Goal: Transaction & Acquisition: Purchase product/service

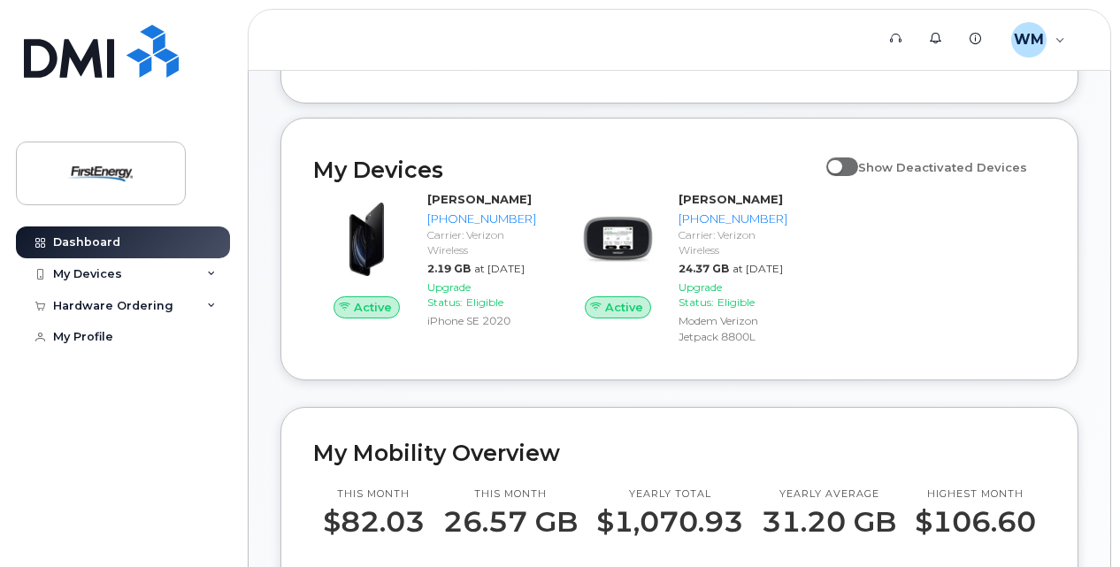
scroll to position [354, 0]
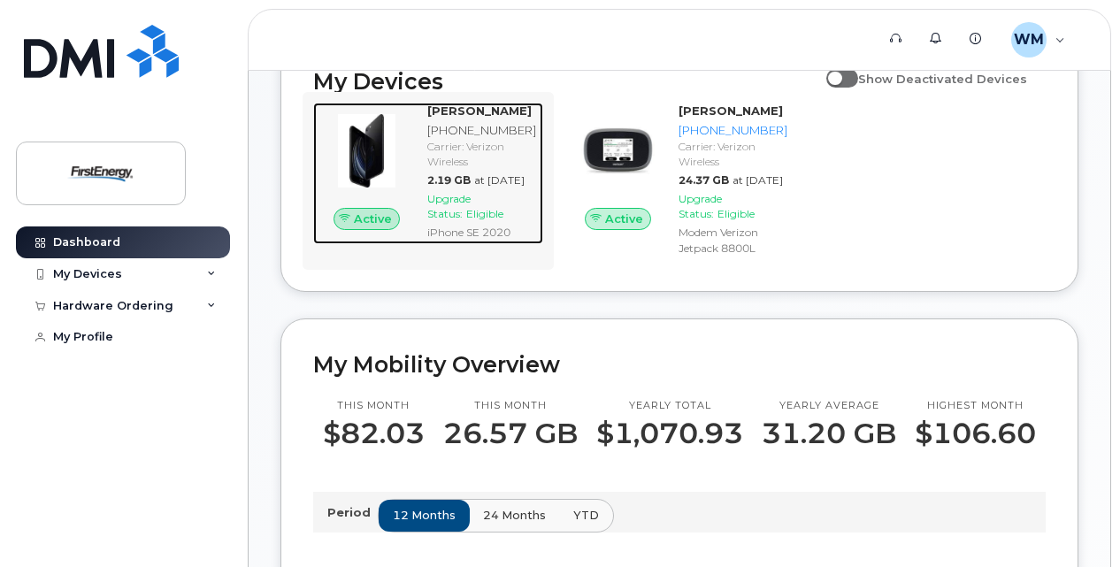
click at [476, 139] on div "[PHONE_NUMBER]" at bounding box center [481, 130] width 109 height 17
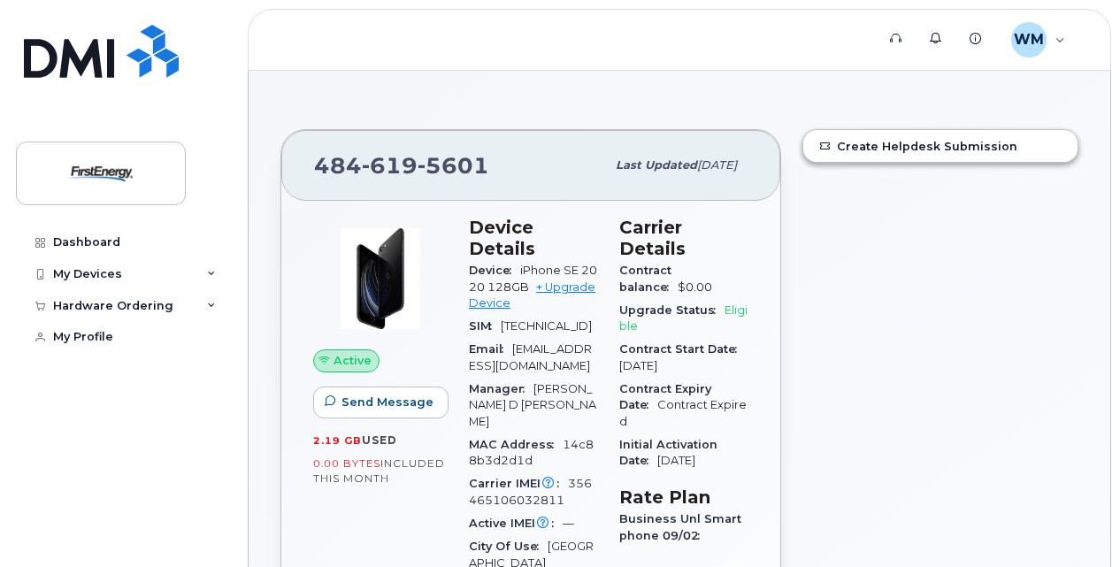
scroll to position [88, 0]
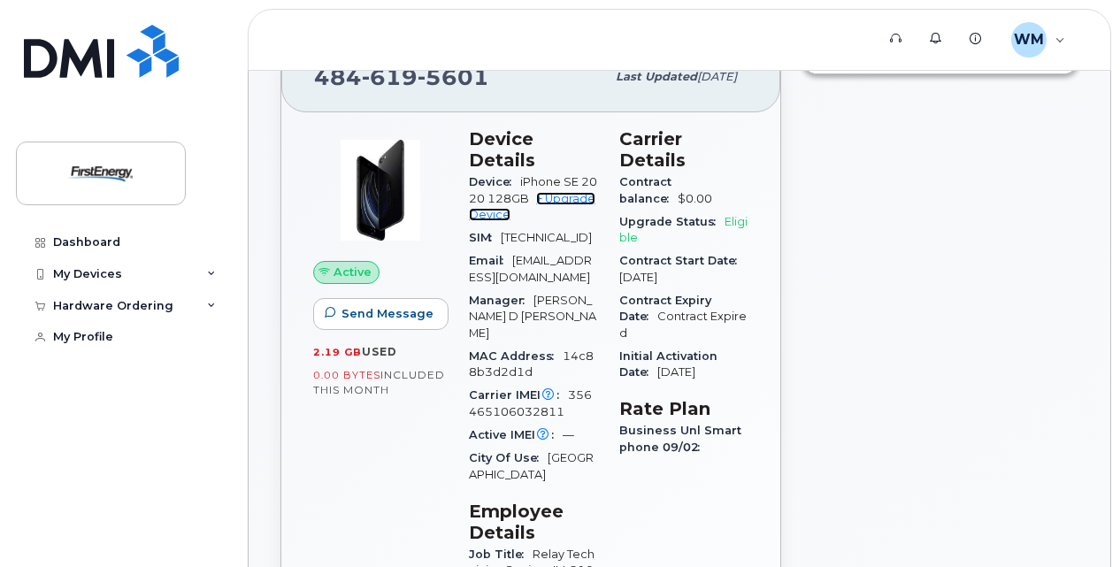
click at [573, 197] on link "+ Upgrade Device" at bounding box center [532, 206] width 127 height 29
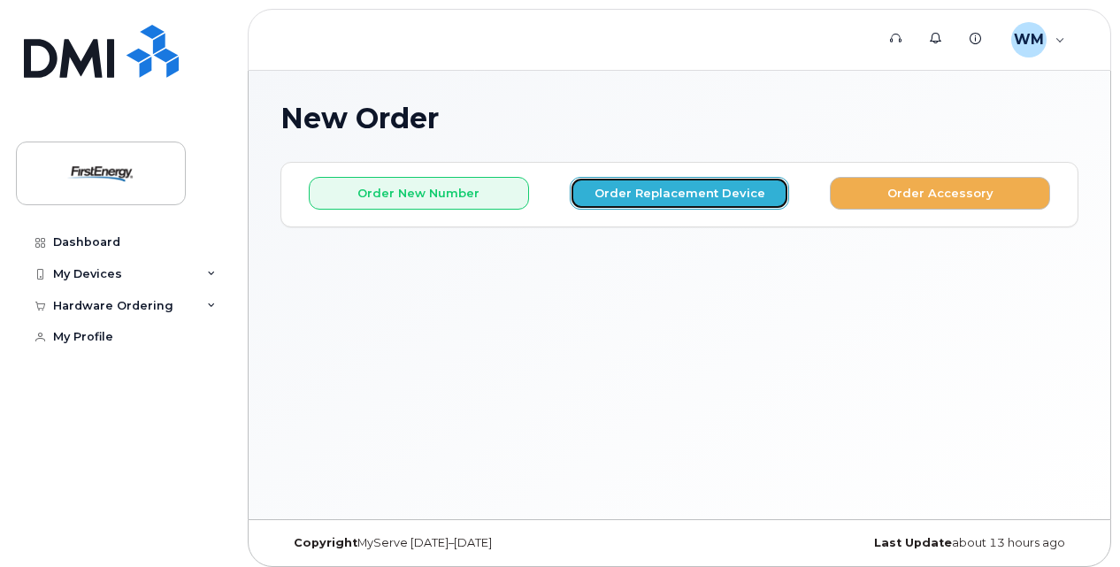
click at [688, 185] on button "Order Replacement Device" at bounding box center [680, 193] width 220 height 33
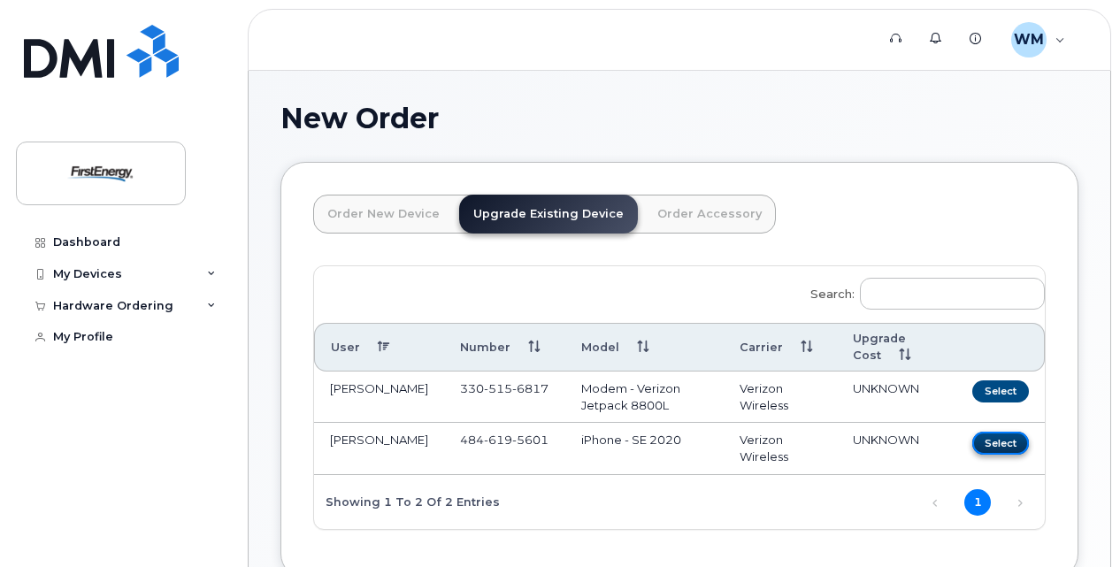
click at [1012, 441] on button "Select" at bounding box center [1001, 443] width 57 height 22
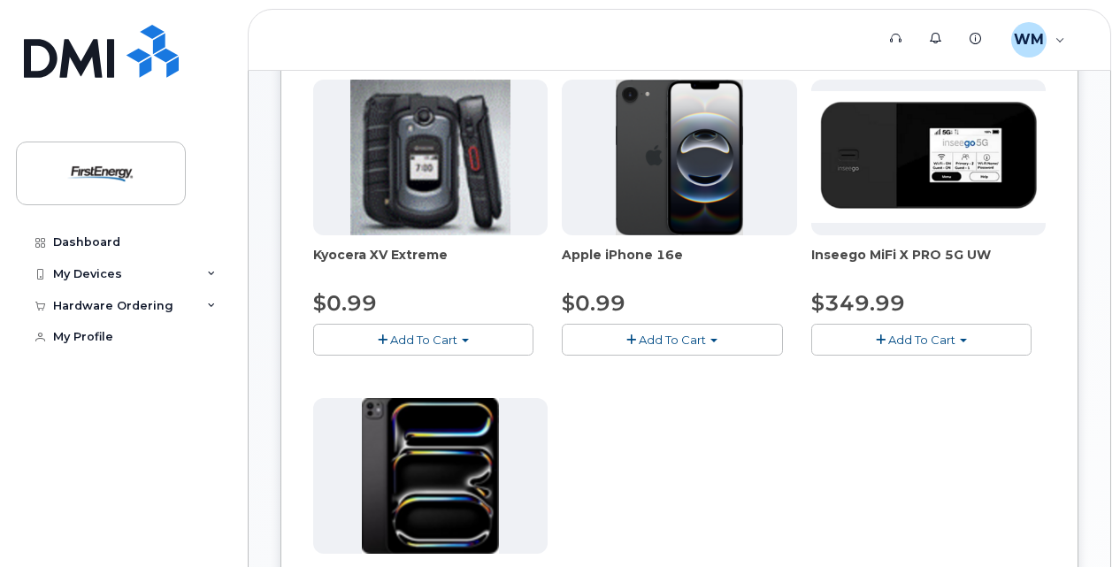
scroll to position [177, 0]
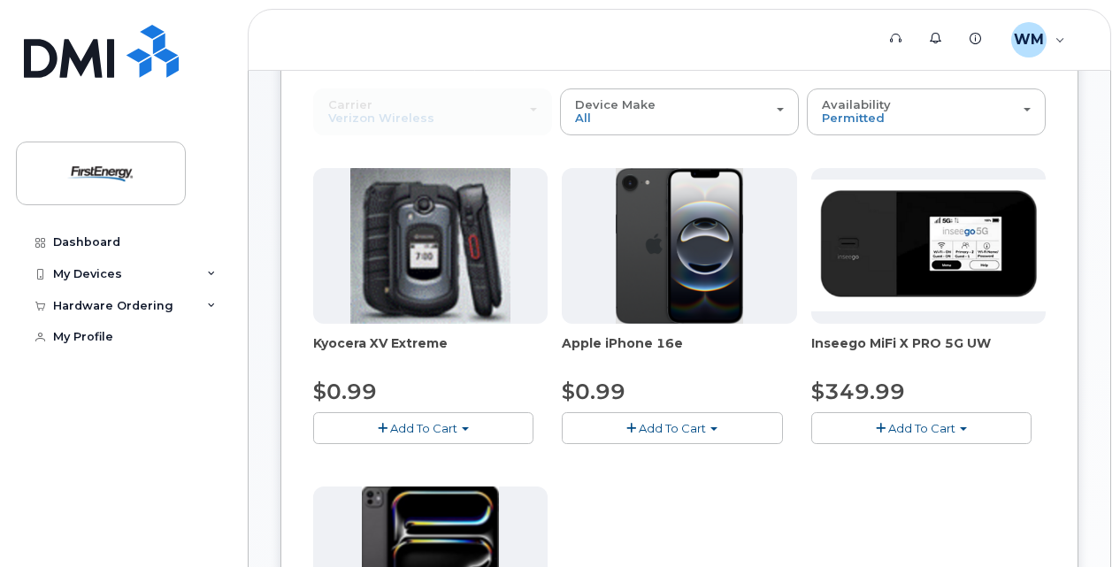
click at [664, 423] on span "Add To Cart" at bounding box center [672, 428] width 67 height 14
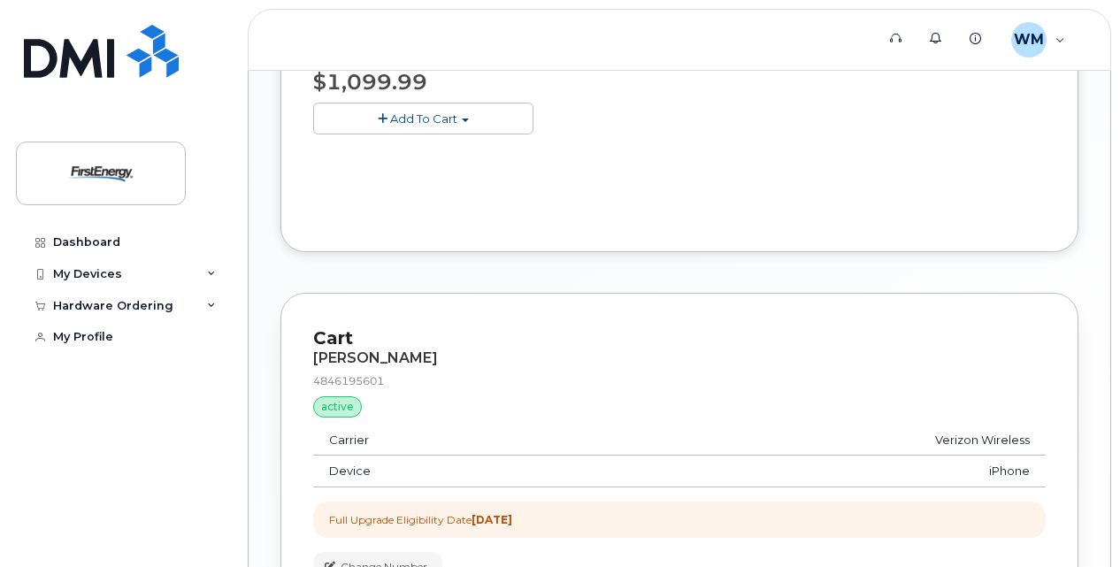
scroll to position [265, 0]
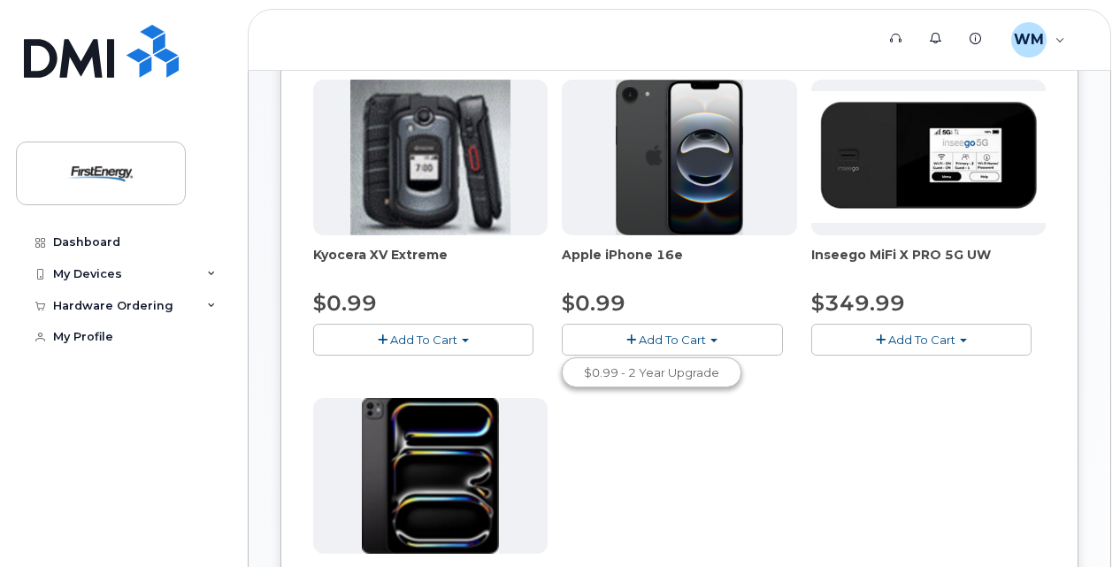
click at [707, 334] on button "Add To Cart" at bounding box center [672, 339] width 220 height 31
click at [713, 336] on button "Add To Cart" at bounding box center [672, 339] width 220 height 31
click at [650, 365] on link "$0.99 - 2 Year Upgrade" at bounding box center [651, 373] width 171 height 22
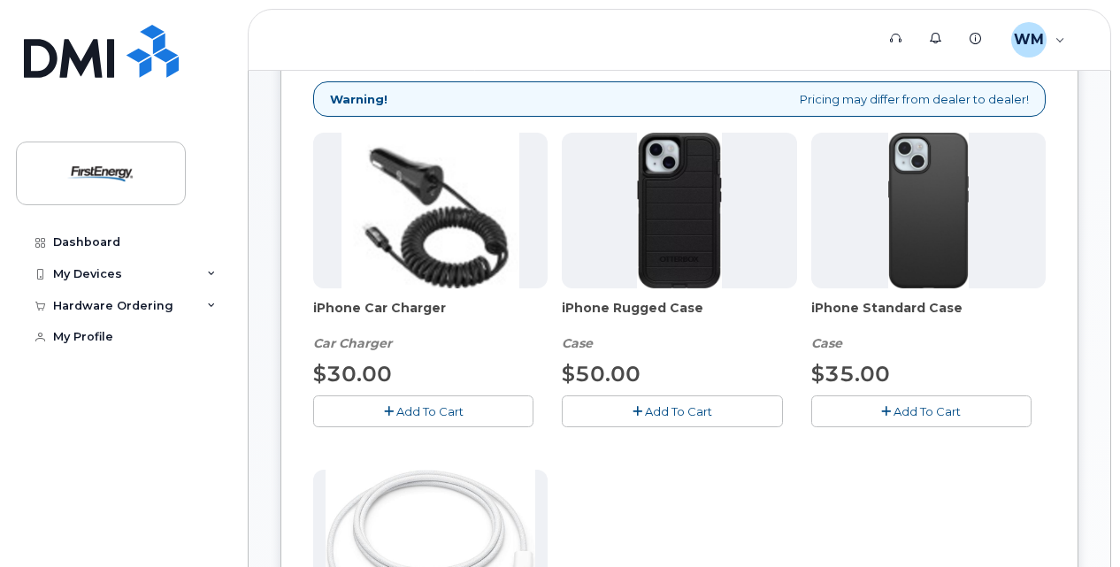
click at [425, 401] on button "Add To Cart" at bounding box center [423, 411] width 220 height 31
click at [665, 409] on span "Add To Cart" at bounding box center [678, 411] width 67 height 14
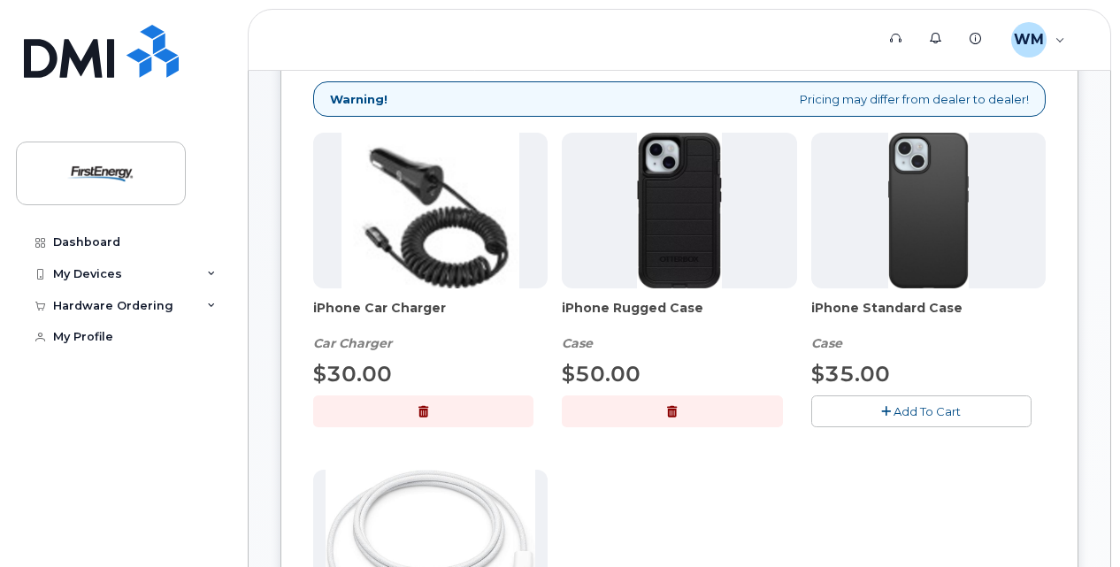
click at [891, 407] on button "Add To Cart" at bounding box center [921, 411] width 220 height 31
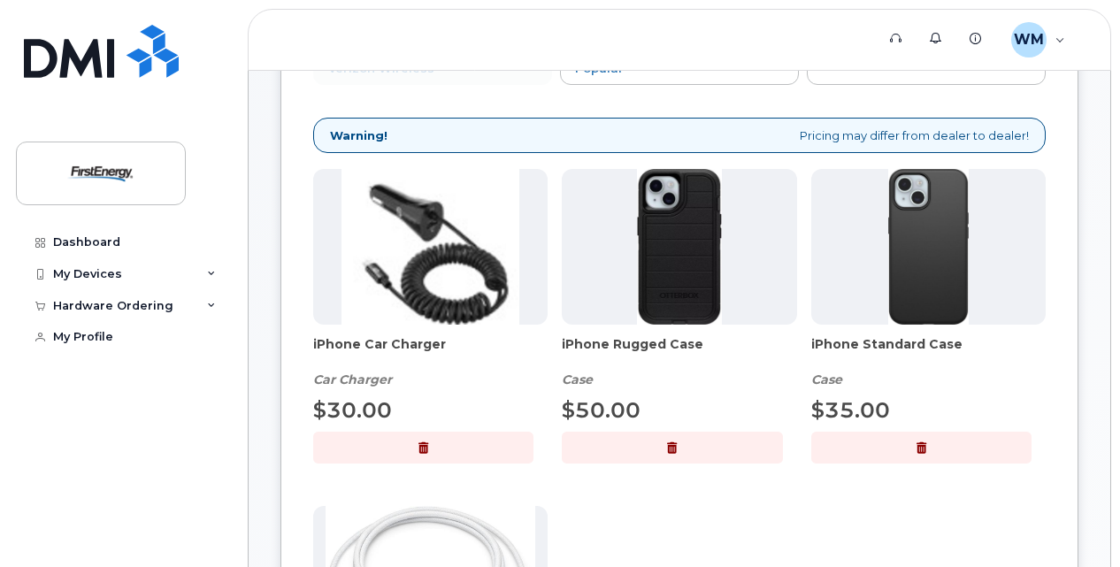
scroll to position [177, 0]
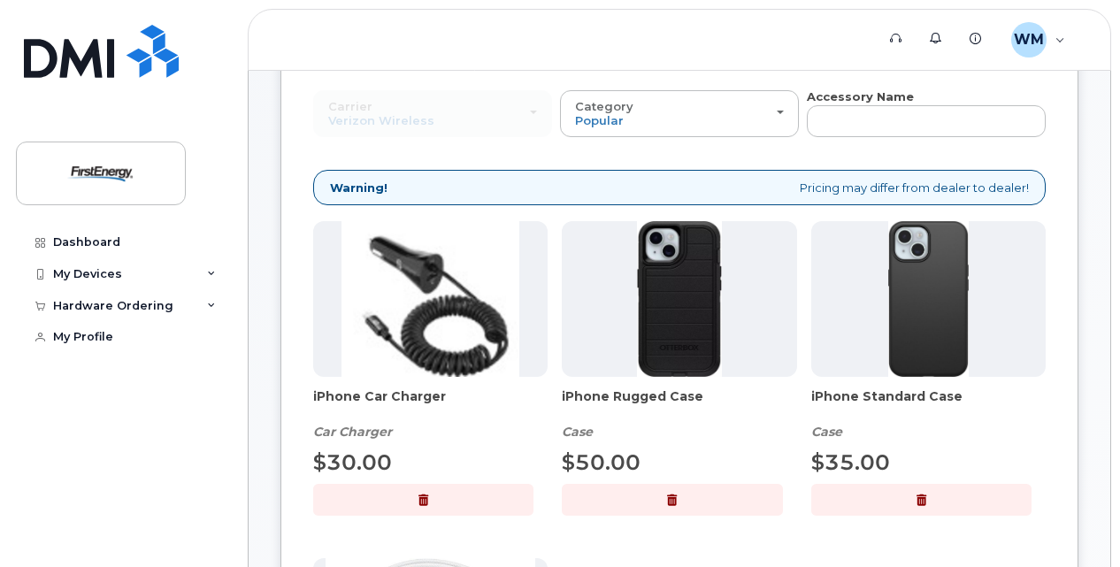
click at [928, 490] on button "button" at bounding box center [921, 499] width 220 height 31
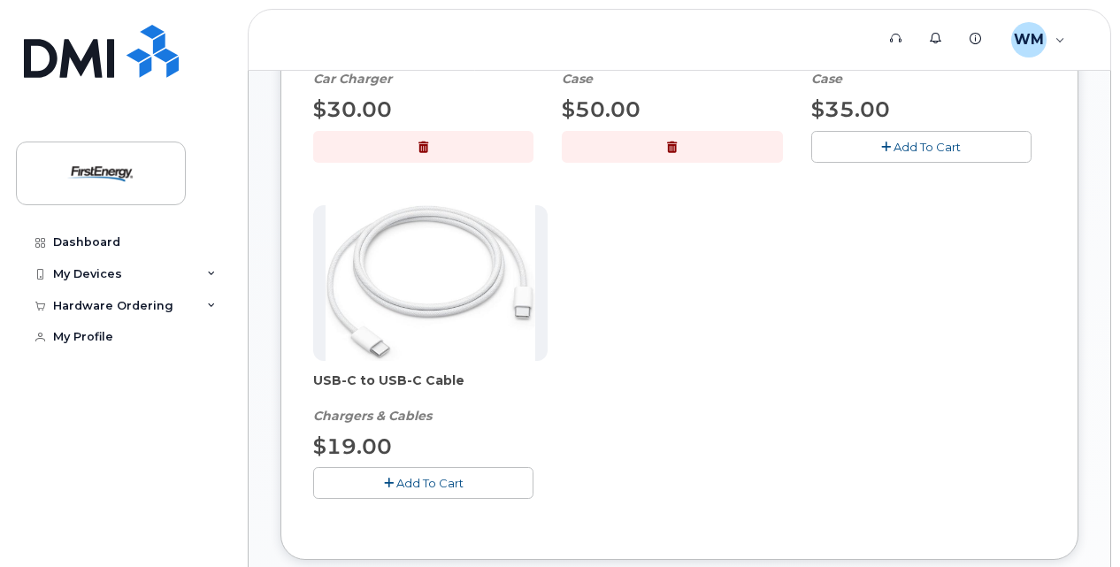
scroll to position [531, 0]
click at [419, 481] on span "Add To Cart" at bounding box center [429, 482] width 67 height 14
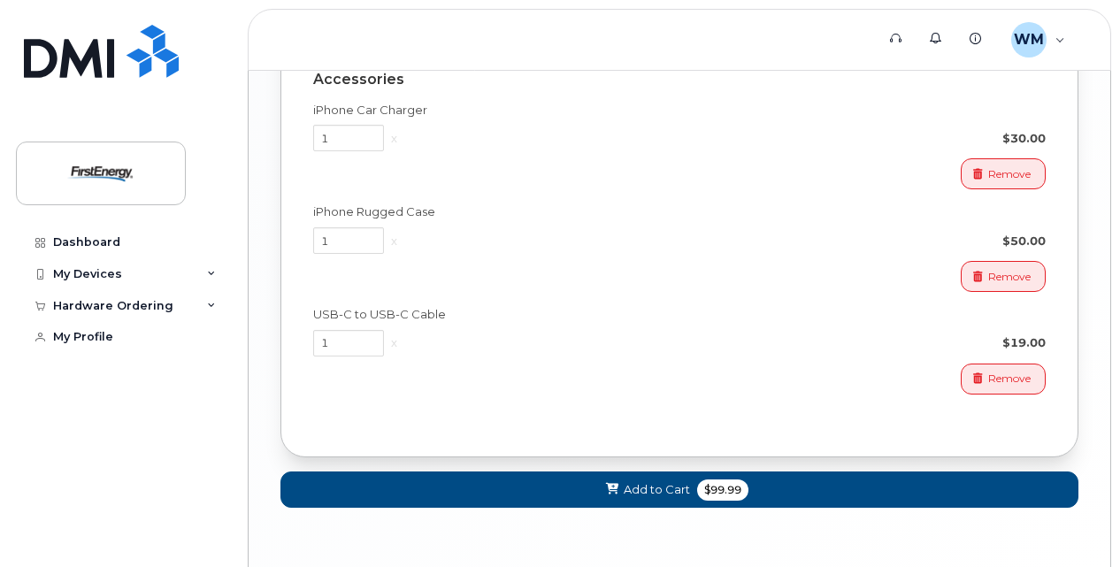
scroll to position [1690, 0]
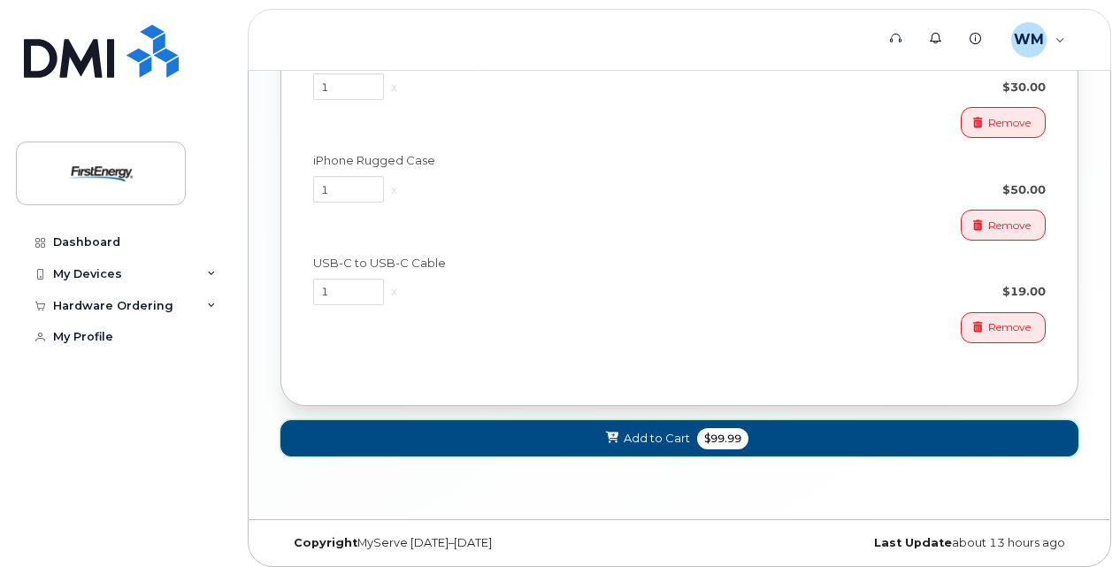
click at [655, 430] on span "Add to Cart" at bounding box center [657, 438] width 66 height 17
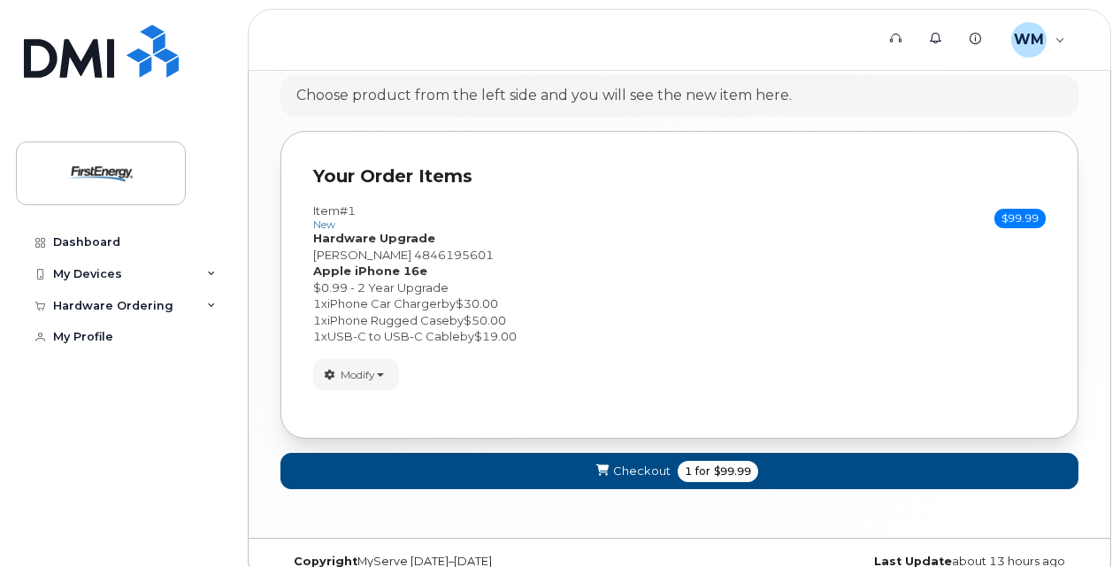
scroll to position [1044, 0]
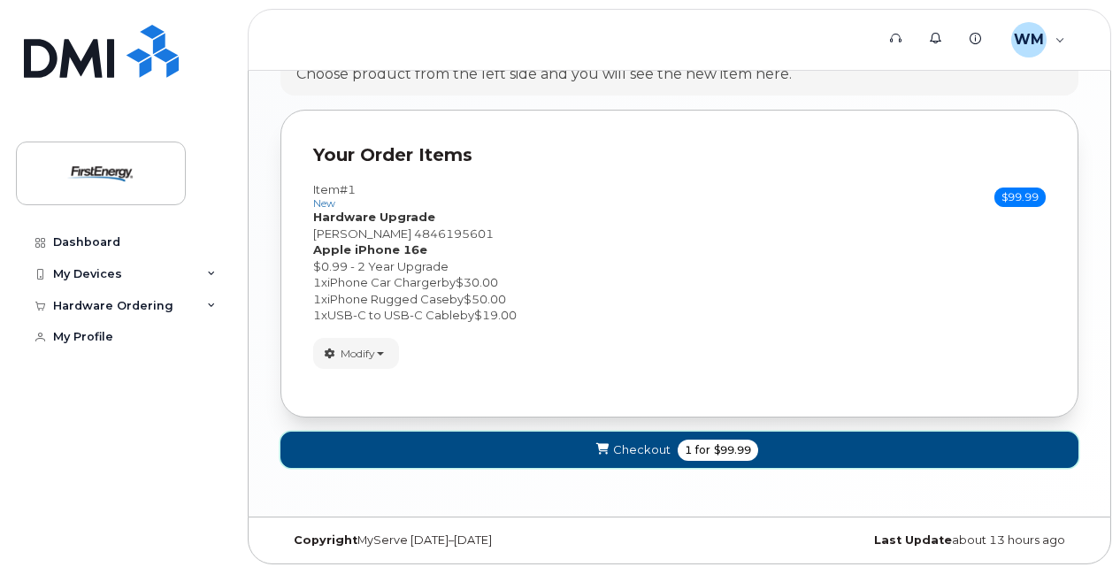
click at [631, 444] on span "Checkout" at bounding box center [642, 450] width 58 height 17
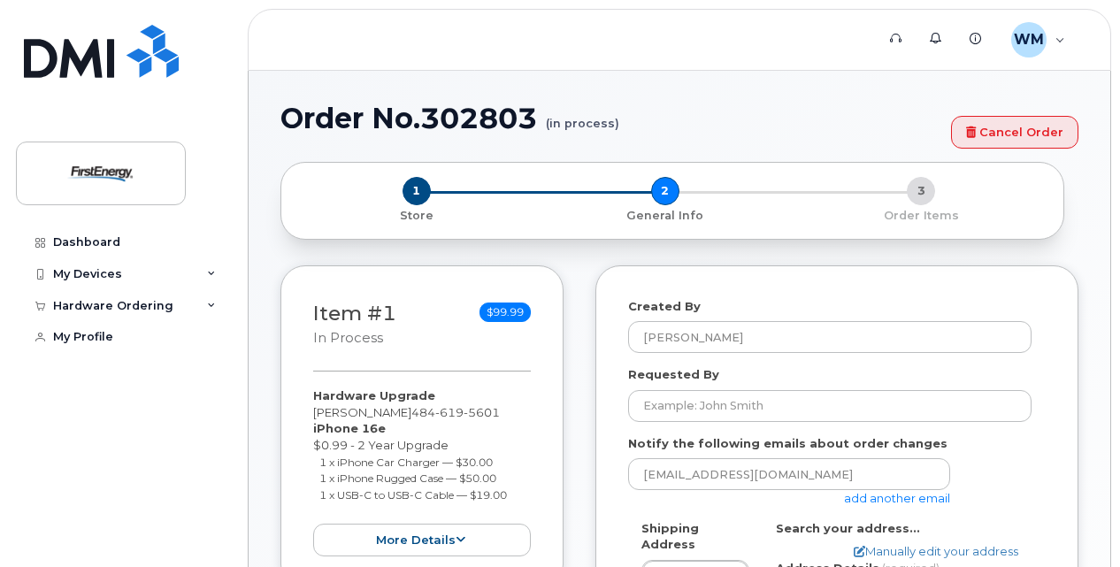
select select
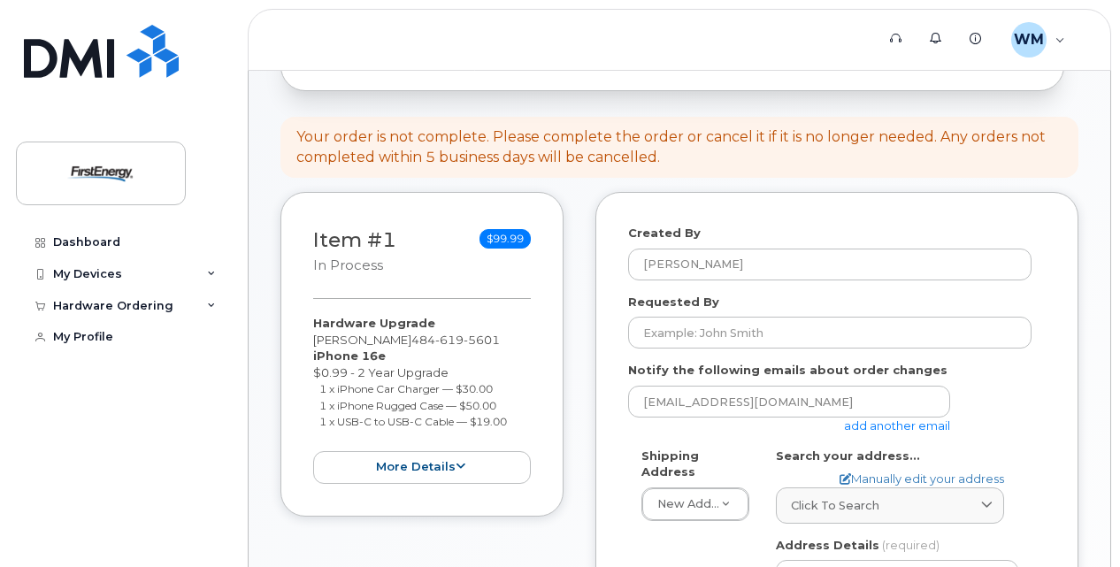
scroll to position [177, 0]
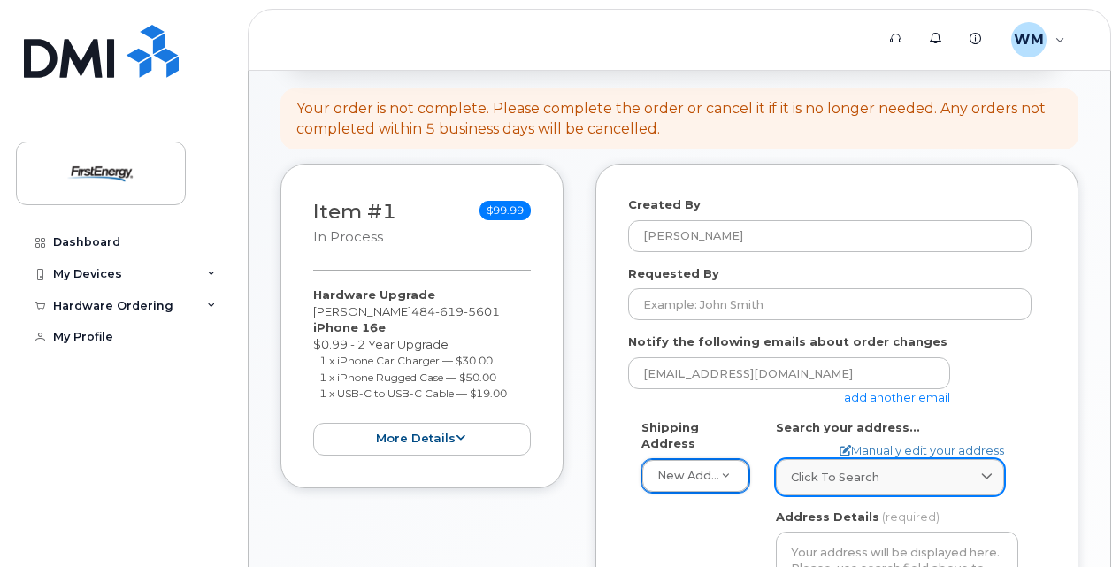
click at [986, 478] on icon at bounding box center [987, 478] width 12 height 12
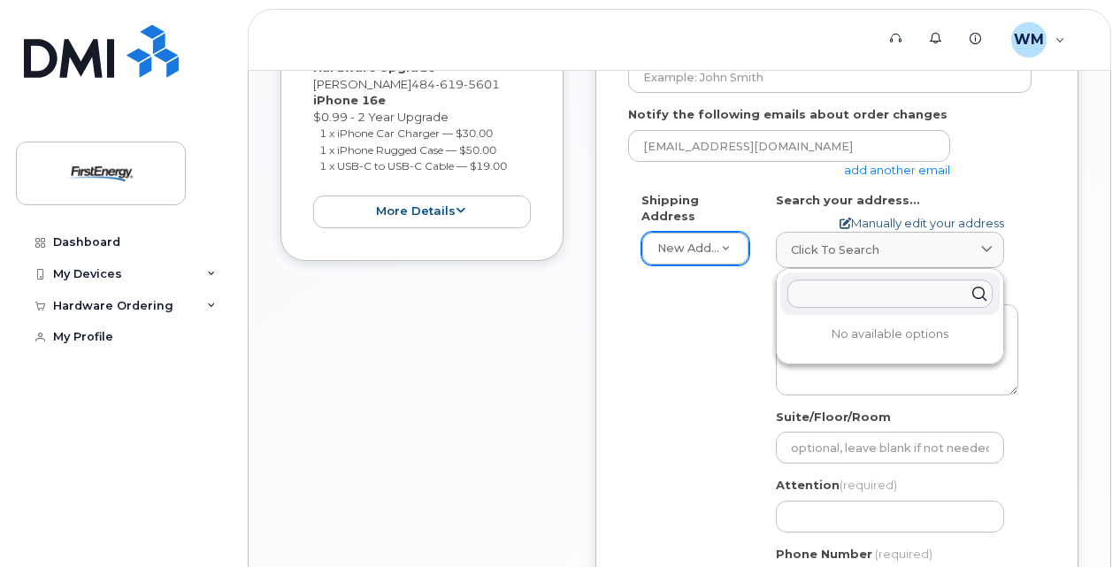
scroll to position [442, 0]
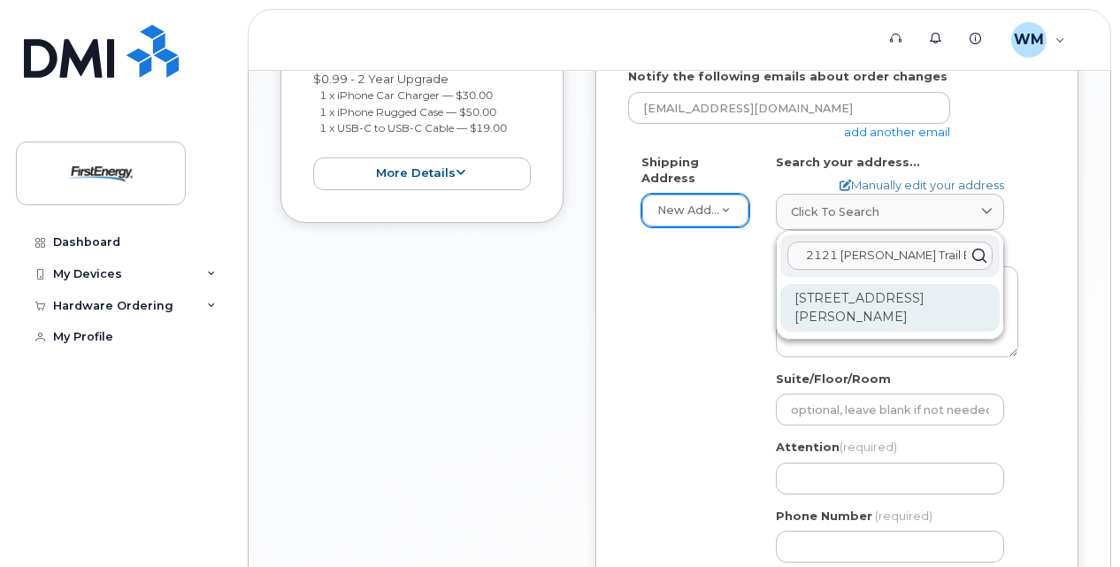
type input "2121 Sullivan Trail Eas"
click at [851, 296] on div "2121 Sullivan Trl Easton PA 18040-8341" at bounding box center [889, 308] width 219 height 48
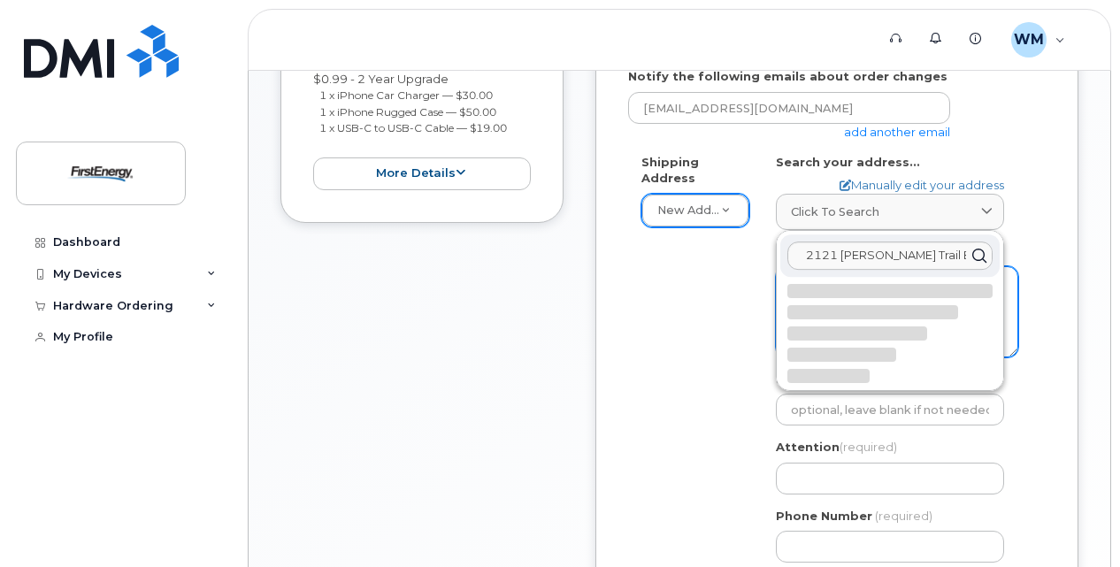
select select
type textarea "2121 Sullivan Trl EASTON PA 18040-8341 UNITED STATES"
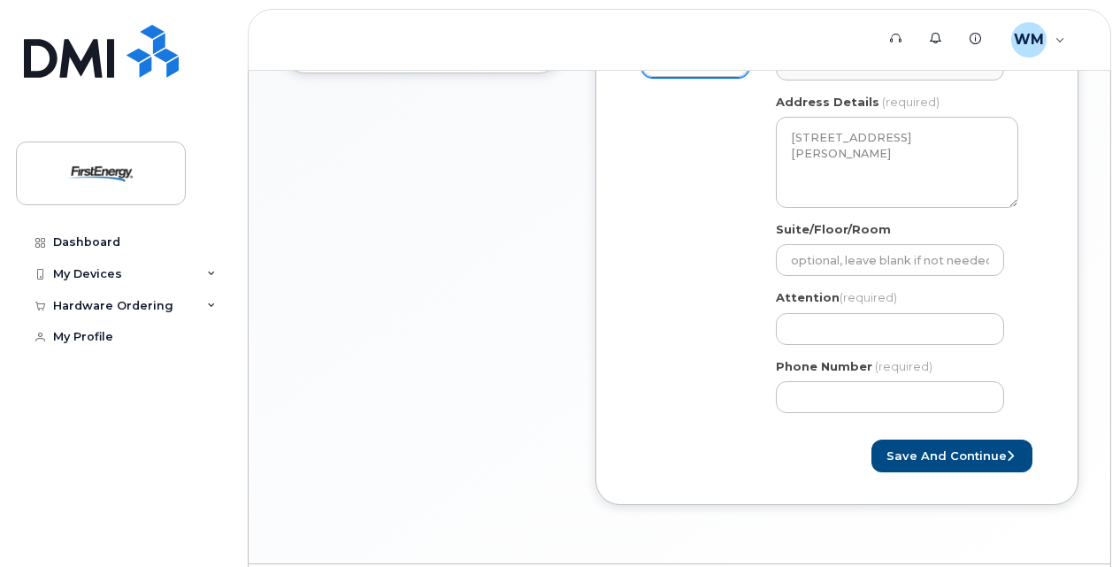
scroll to position [619, 0]
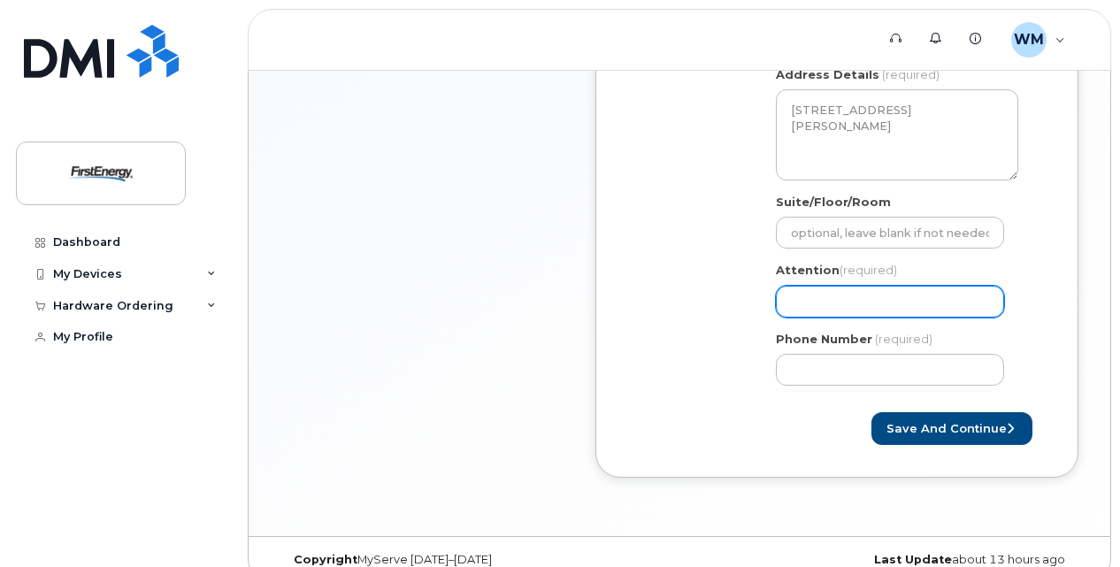
click at [827, 296] on input "Attention (required)" at bounding box center [890, 302] width 228 height 32
select select
type input "M"
select select
type input "Ma"
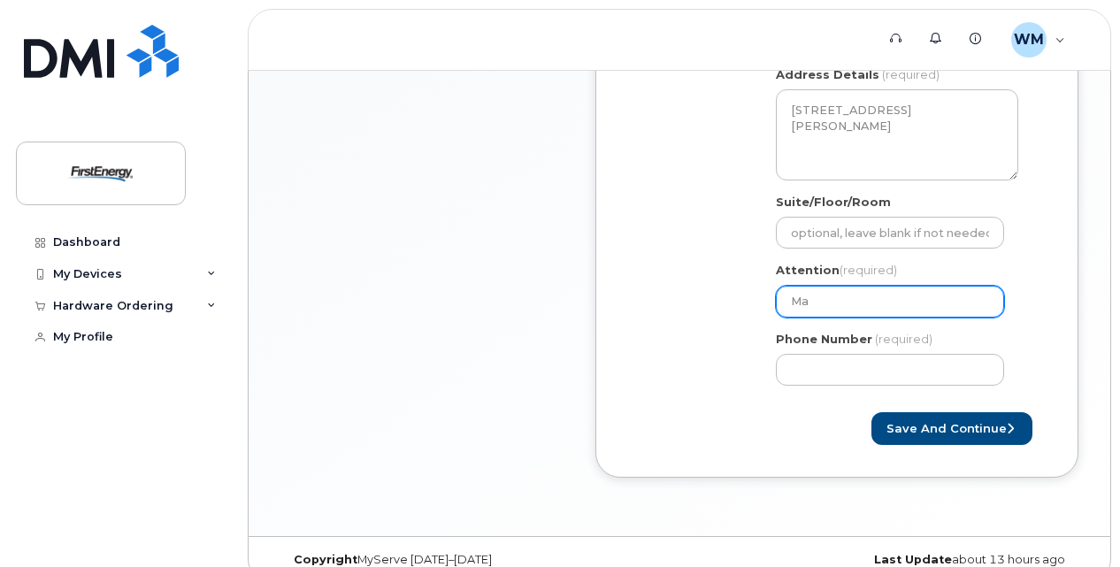
select select
type input "Mar"
select select
type input "Mark"
select select
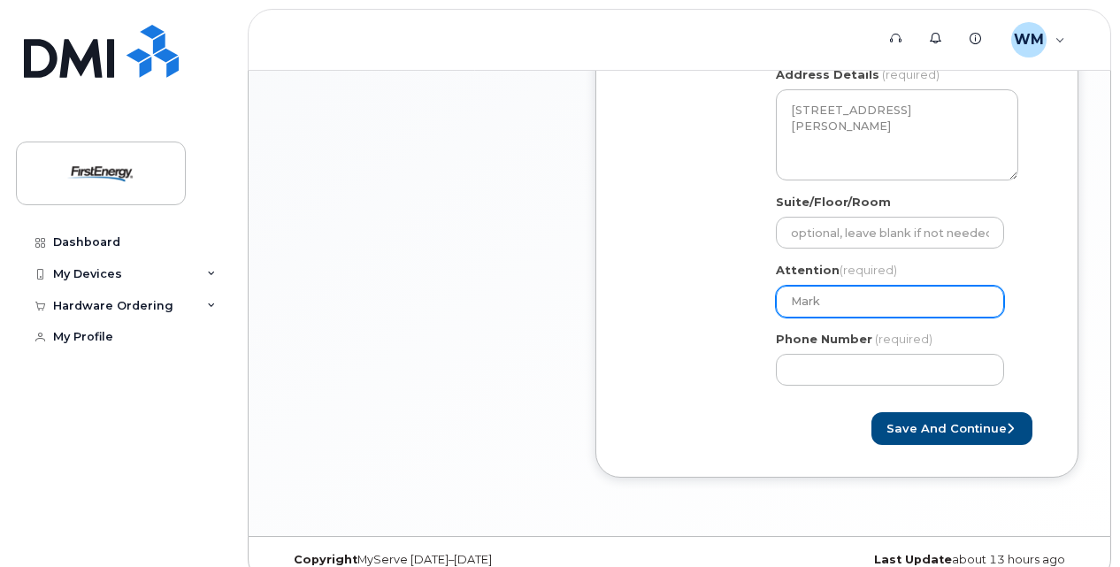
type input "Mark W"
select select
type input "Mark Wa"
select select
type input "Mark War"
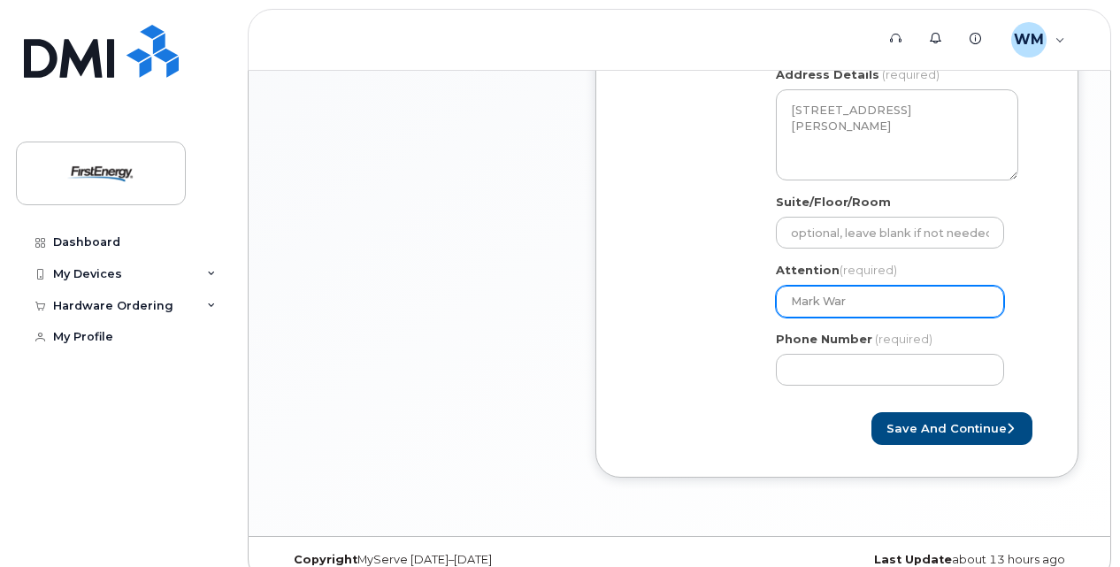
select select
type input "Mark Warn"
select select
type input "Mark Warne"
select select
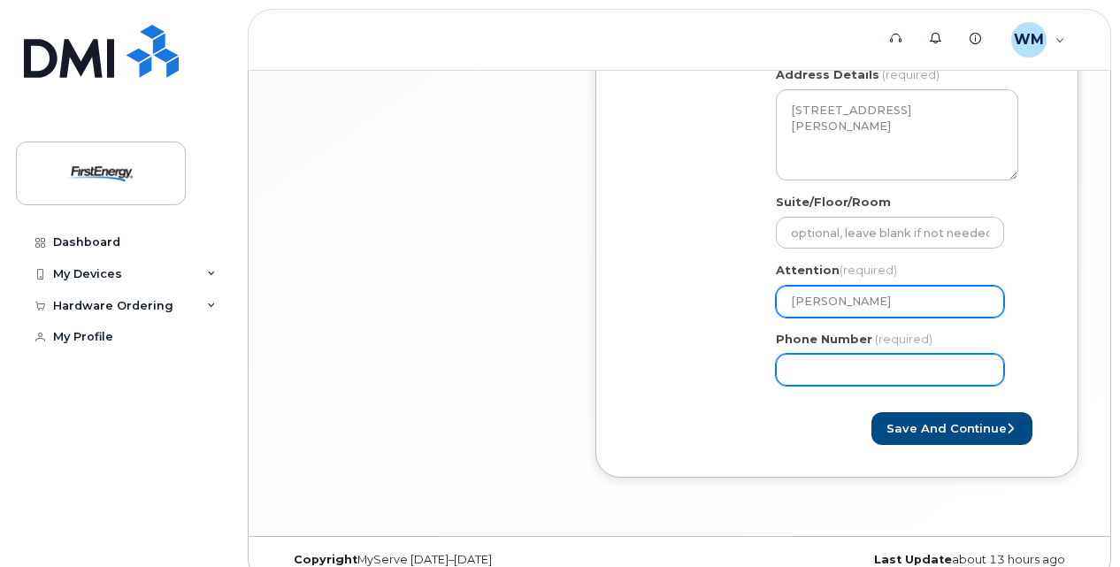
type input "Mark Warner"
click at [844, 380] on input "Phone Number" at bounding box center [890, 370] width 228 height 32
type input "484"
click at [858, 369] on input "Phone Number" at bounding box center [890, 370] width 228 height 32
type input "484619560"
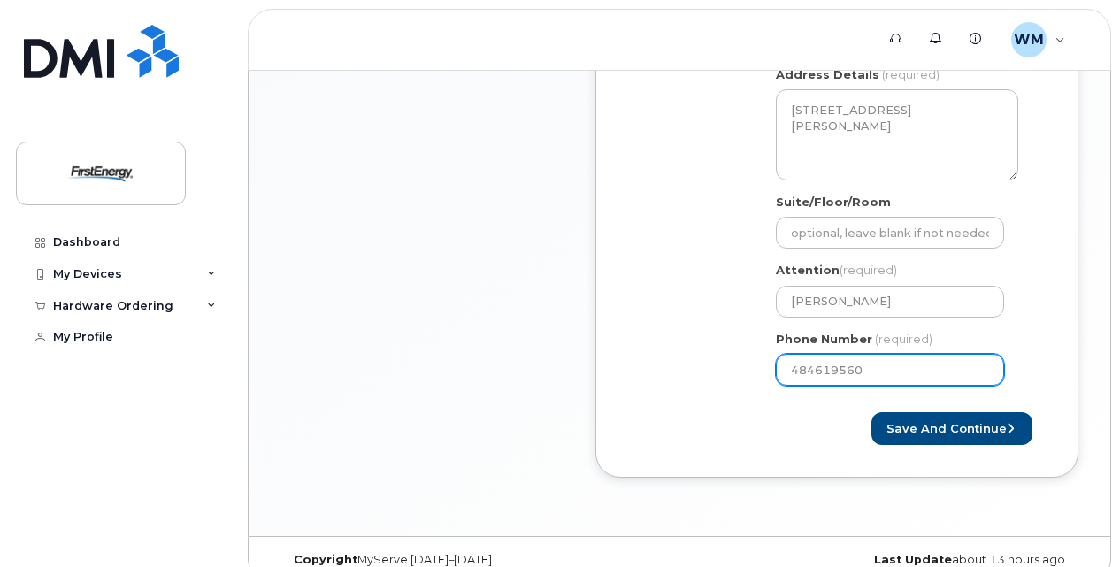
select select
type input "4846195601"
click at [699, 401] on form "Created By Warner, Mark E Requested By Notify the following emails about order …" at bounding box center [837, 99] width 418 height 691
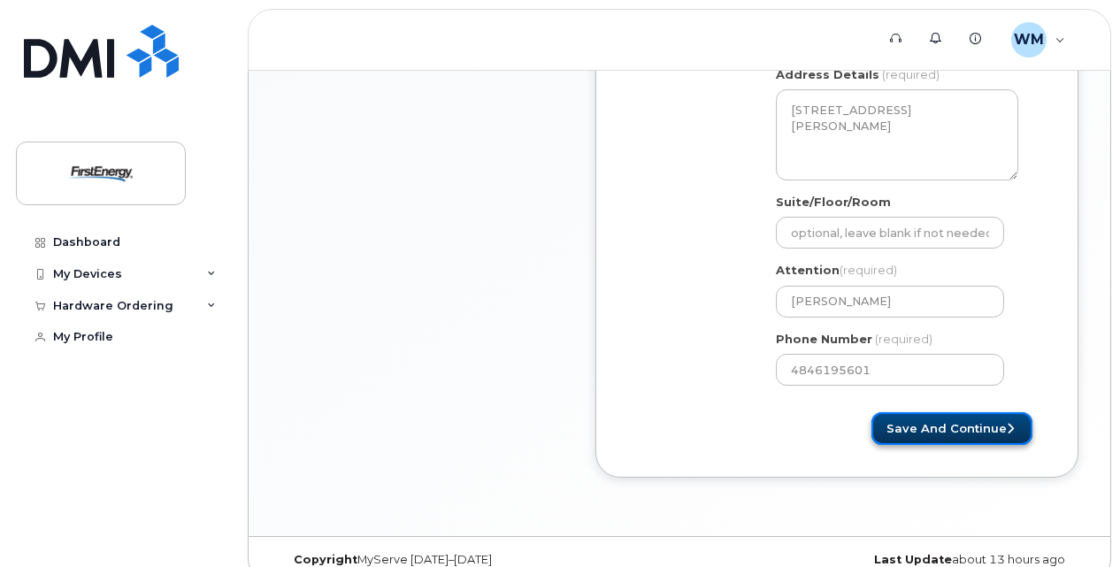
click at [956, 429] on button "Save and Continue" at bounding box center [952, 428] width 161 height 33
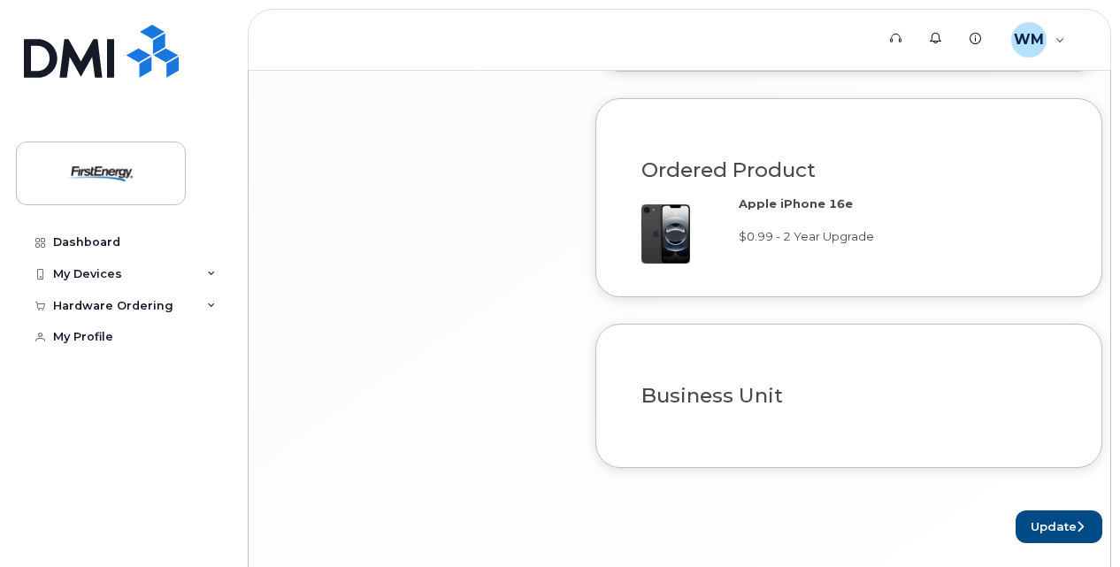
scroll to position [1159, 0]
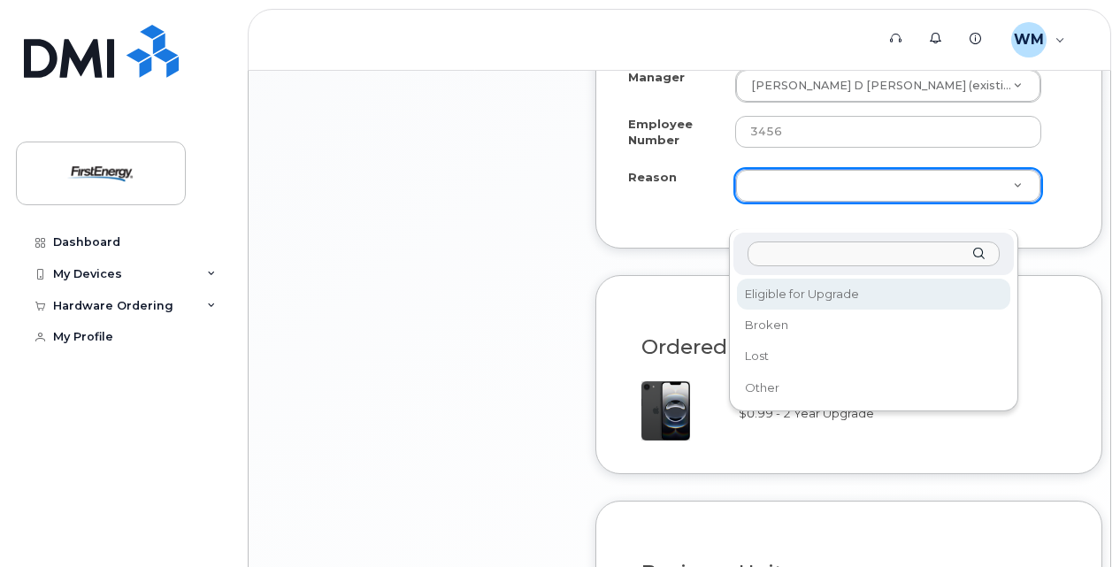
select select "eligible_for_upgrade"
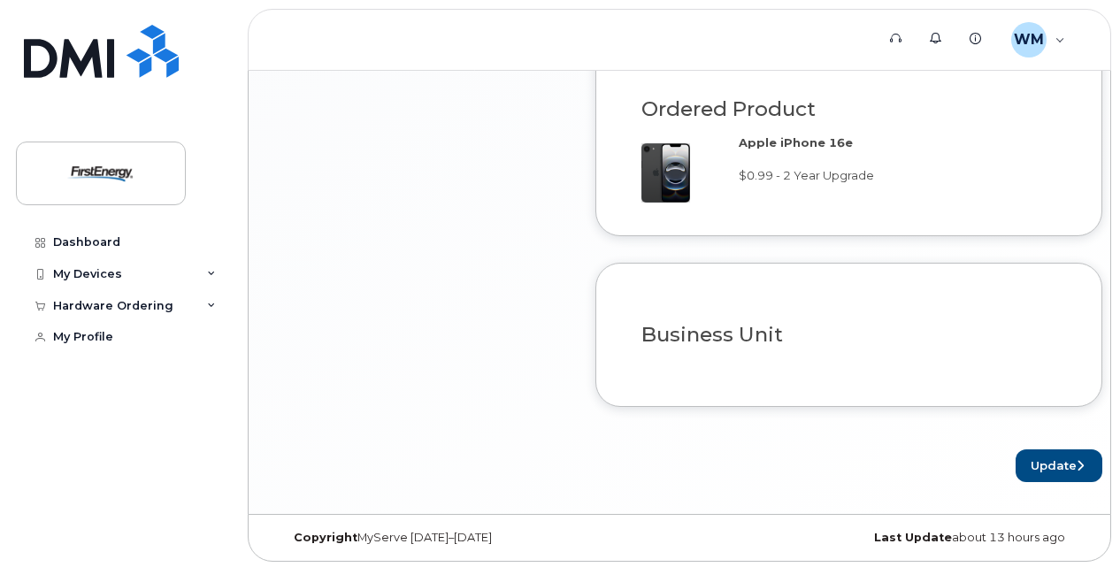
scroll to position [1425, 0]
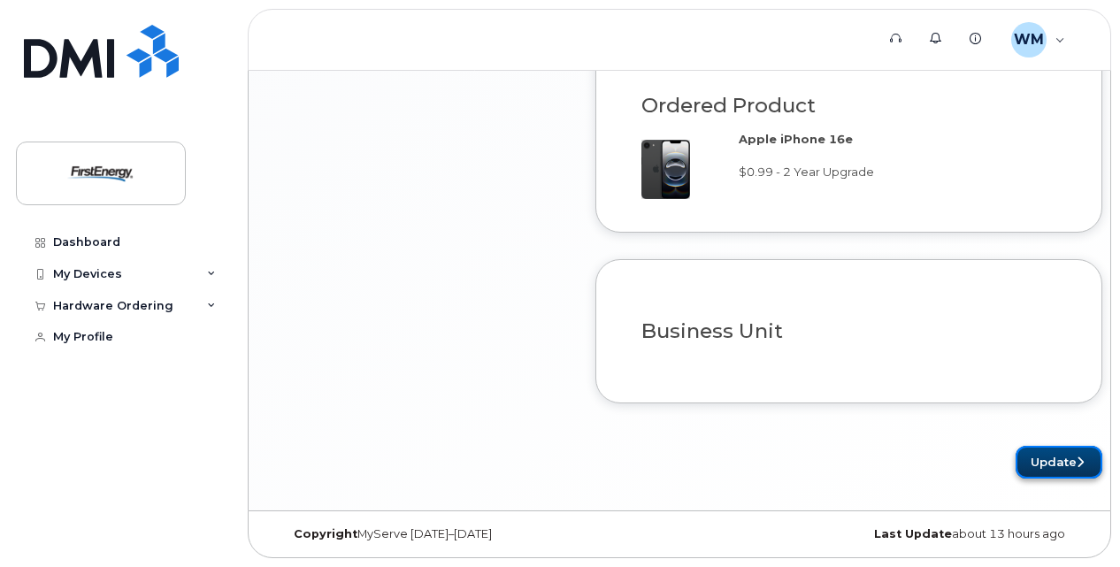
click at [1034, 458] on button "Update" at bounding box center [1059, 462] width 87 height 33
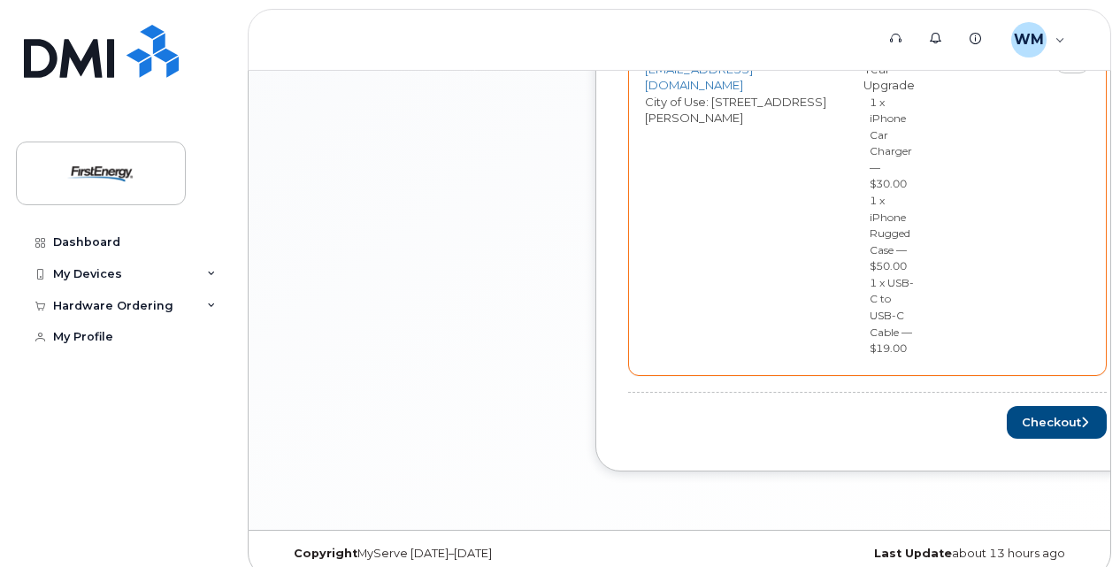
scroll to position [901, 0]
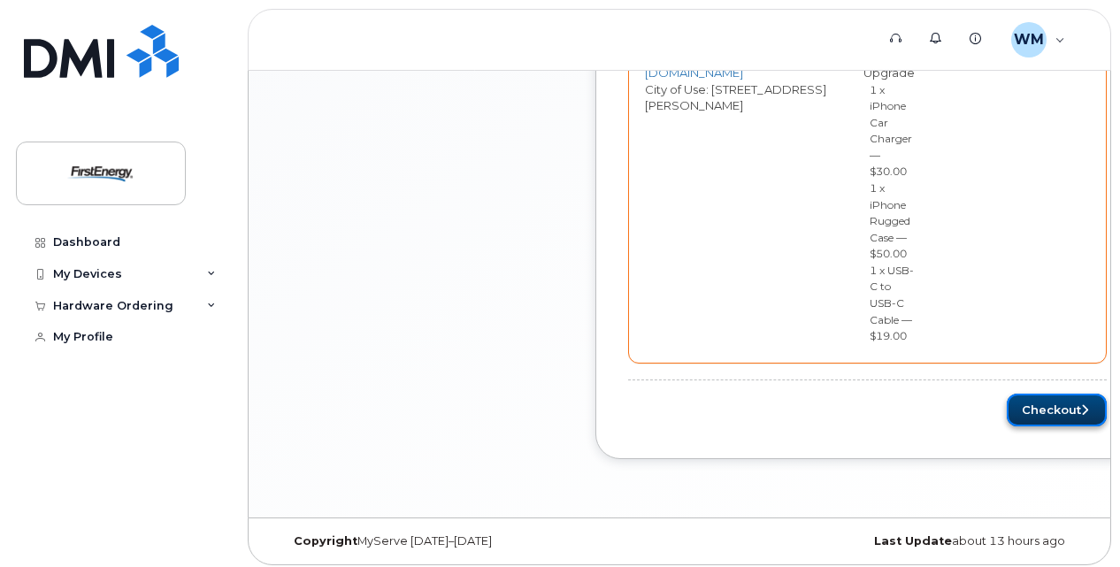
click at [1076, 394] on button "Checkout" at bounding box center [1057, 410] width 100 height 33
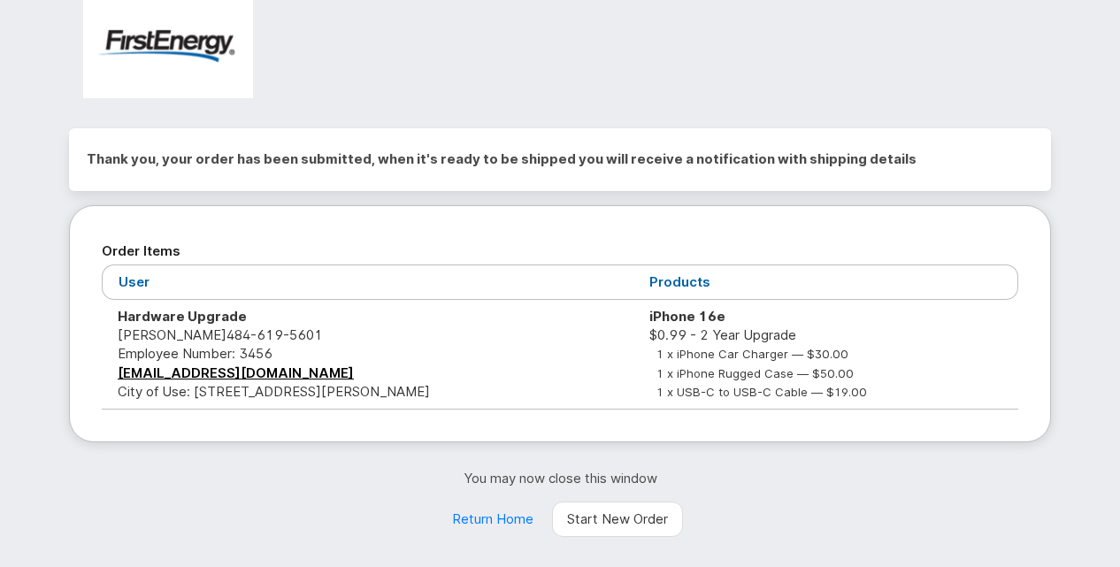
scroll to position [101, 0]
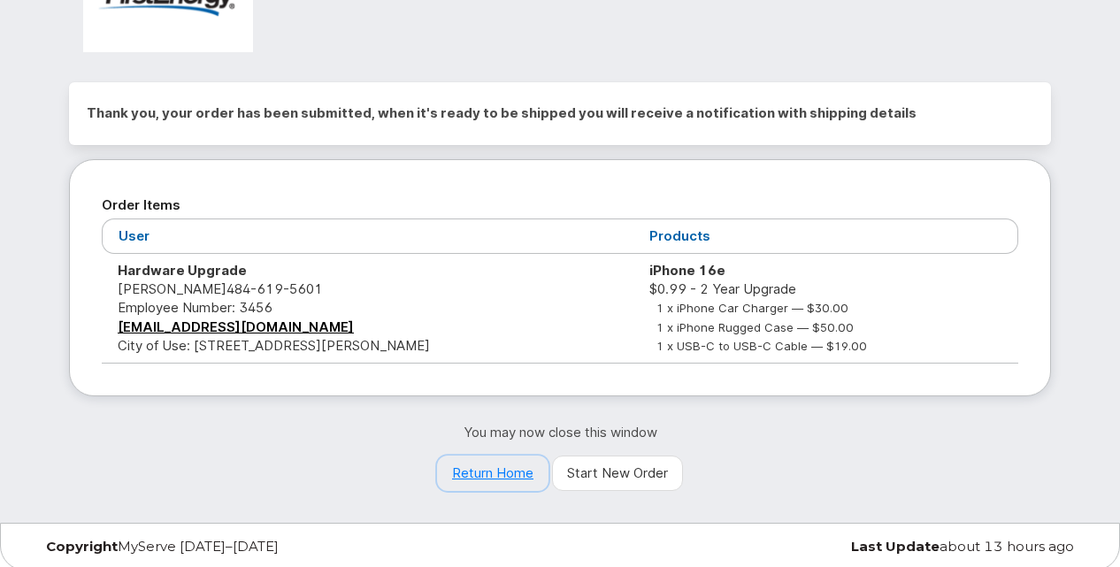
click at [488, 467] on link "Return Home" at bounding box center [492, 473] width 111 height 35
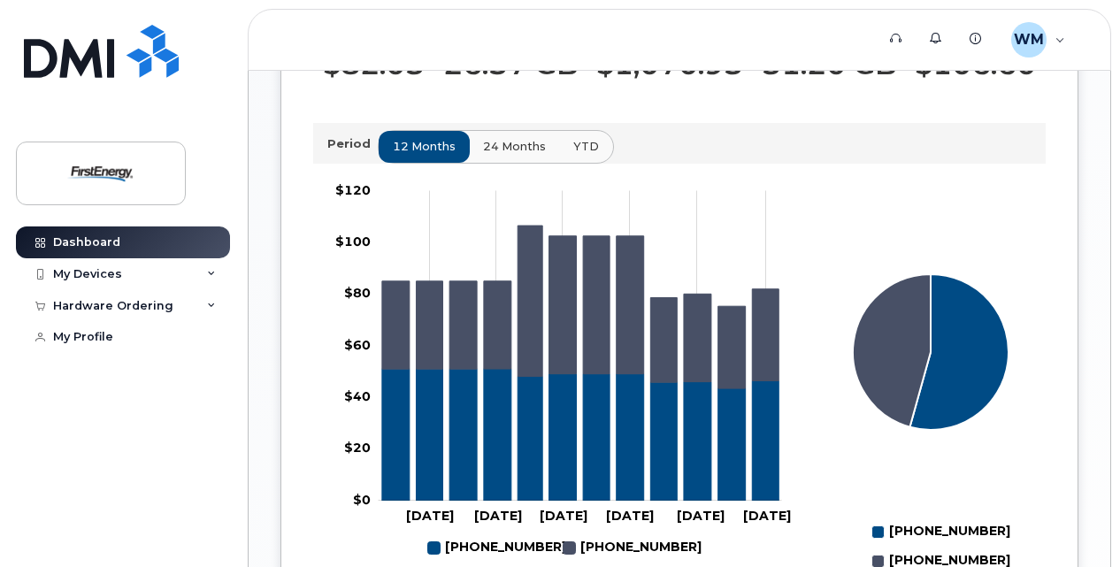
scroll to position [662, 0]
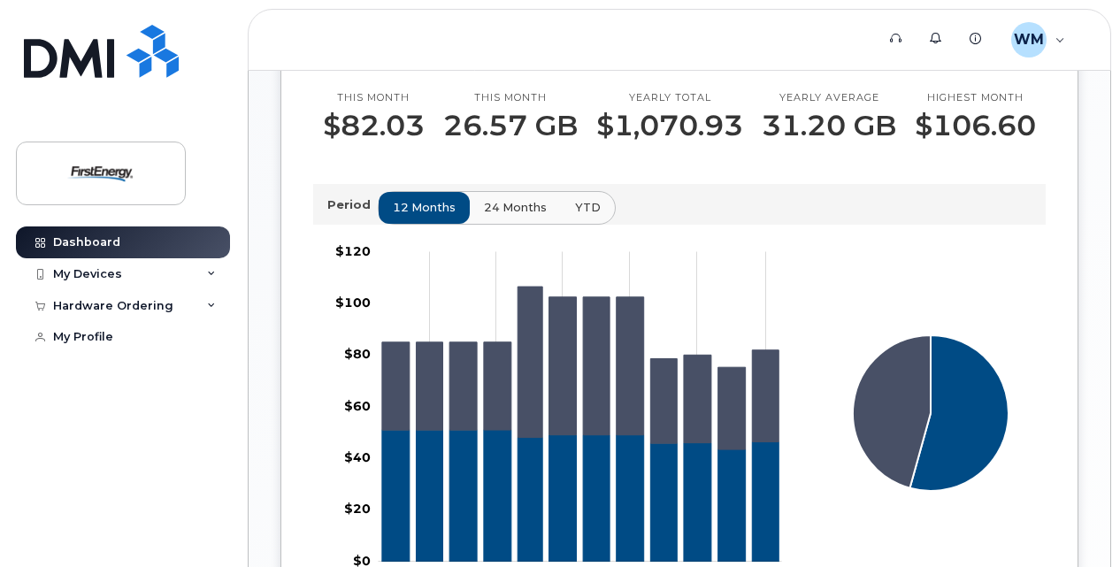
click at [515, 216] on span "24 months" at bounding box center [515, 207] width 63 height 17
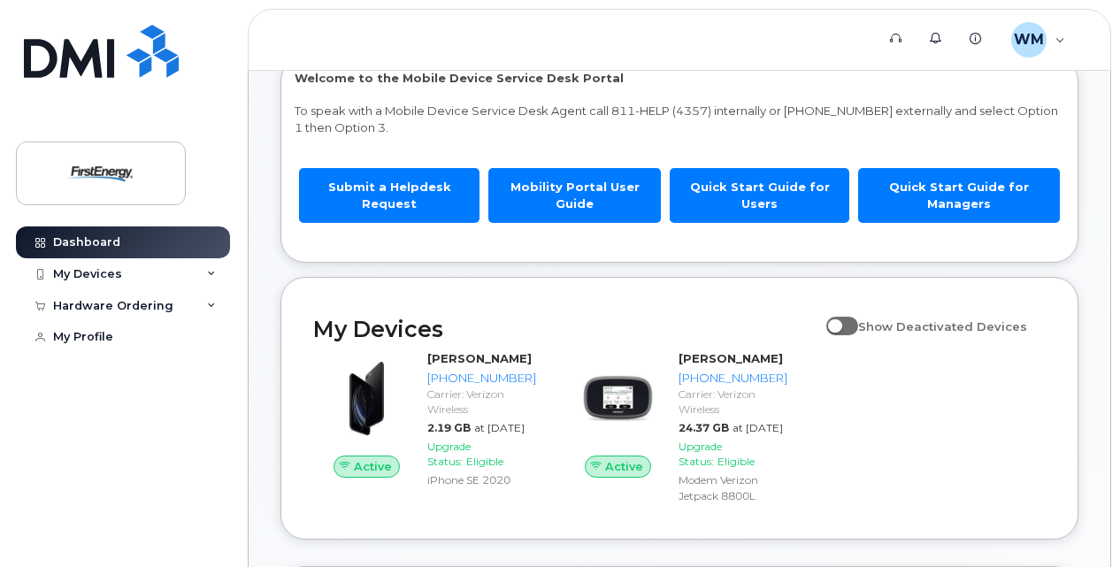
scroll to position [0, 0]
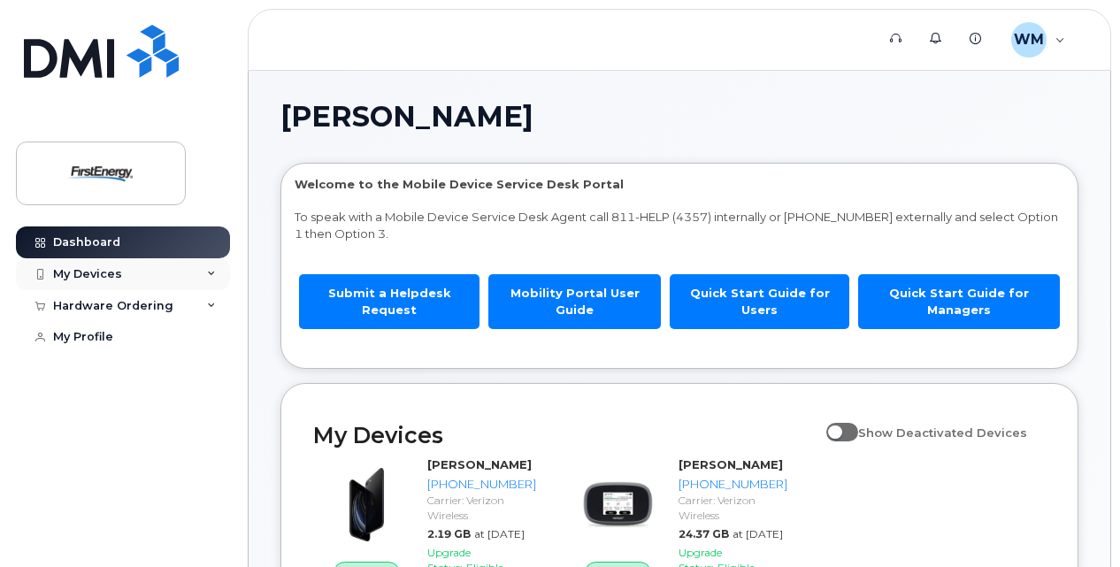
click at [90, 268] on div "My Devices" at bounding box center [87, 274] width 69 height 14
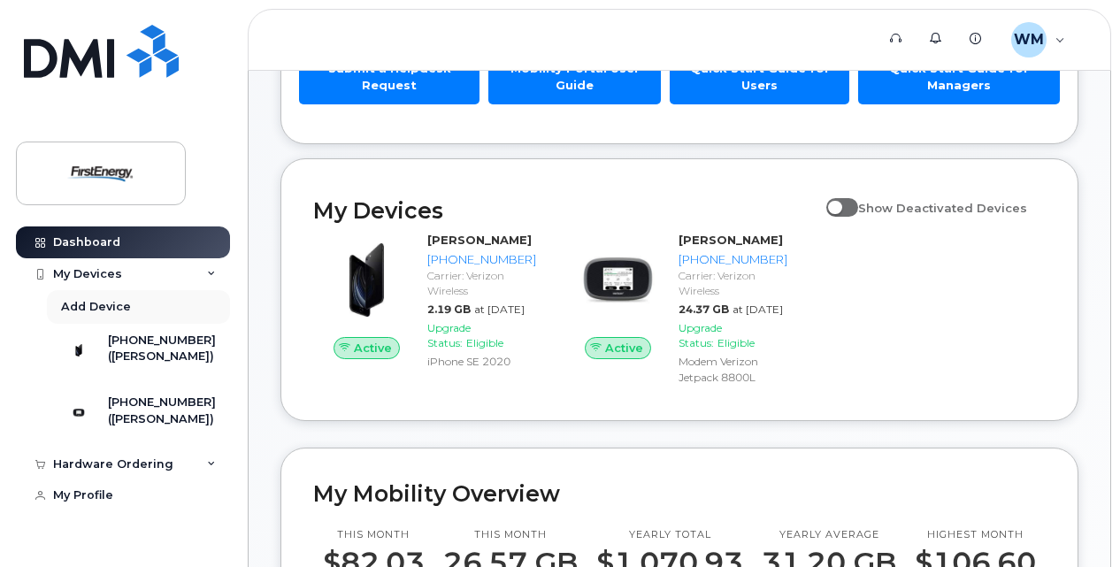
scroll to position [265, 0]
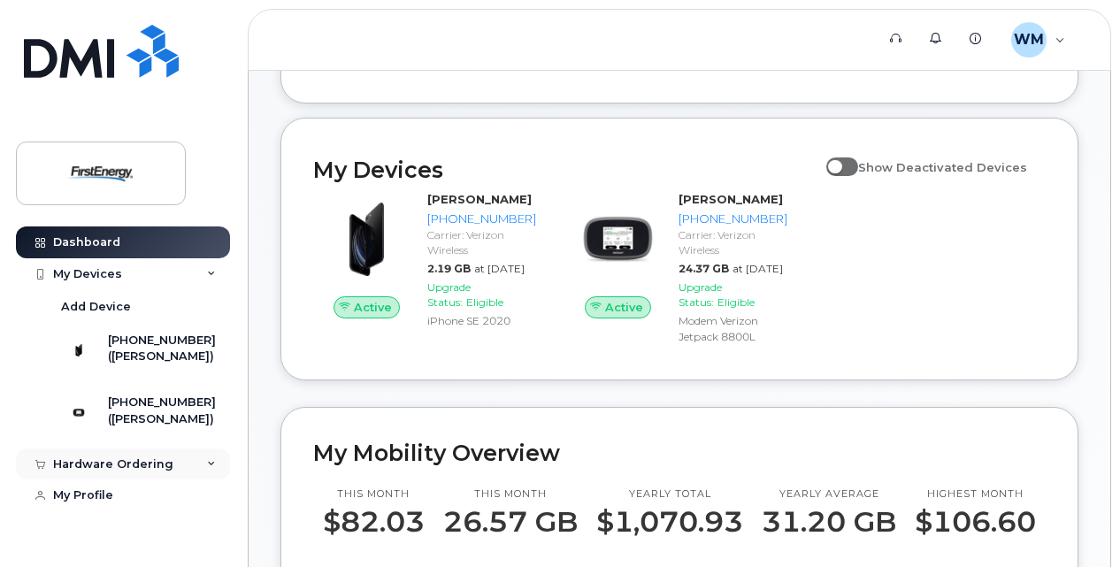
click at [128, 472] on div "Hardware Ordering" at bounding box center [113, 465] width 120 height 14
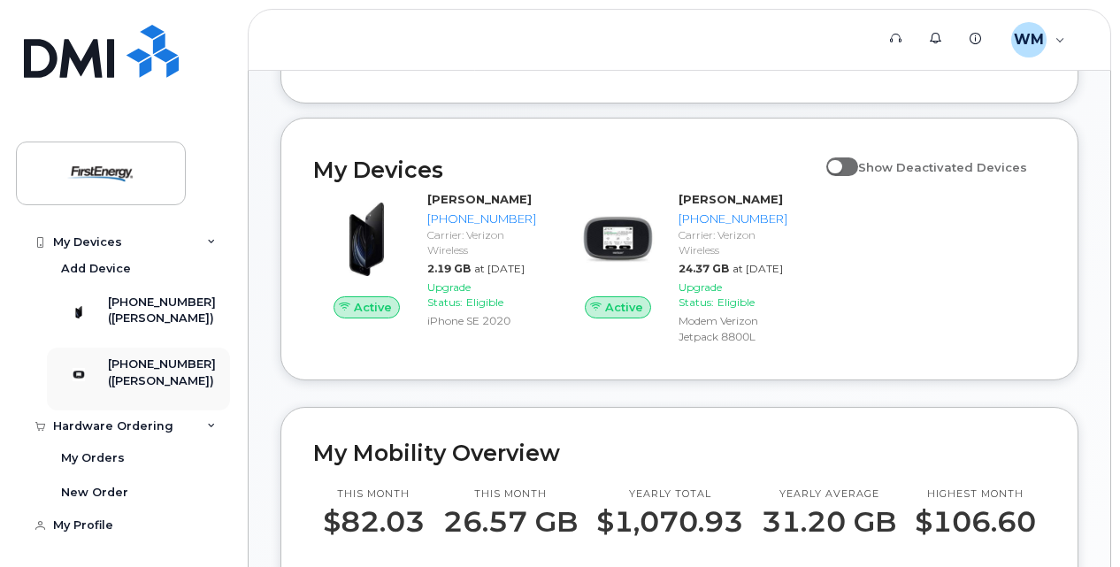
scroll to position [59, 0]
click at [83, 462] on div "My Orders" at bounding box center [93, 458] width 64 height 16
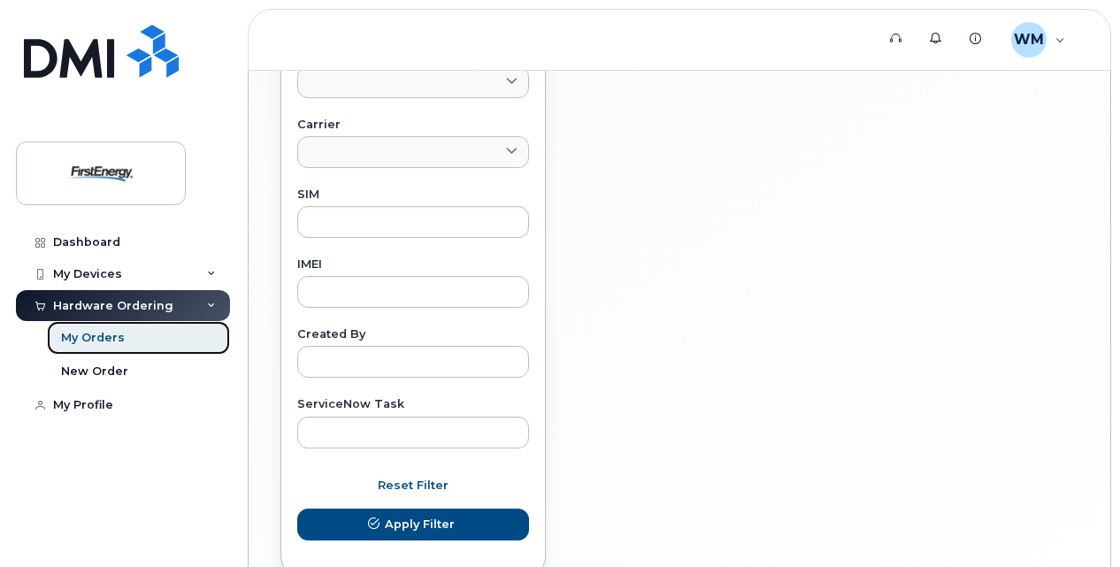
scroll to position [908, 0]
